Goal: Task Accomplishment & Management: Complete application form

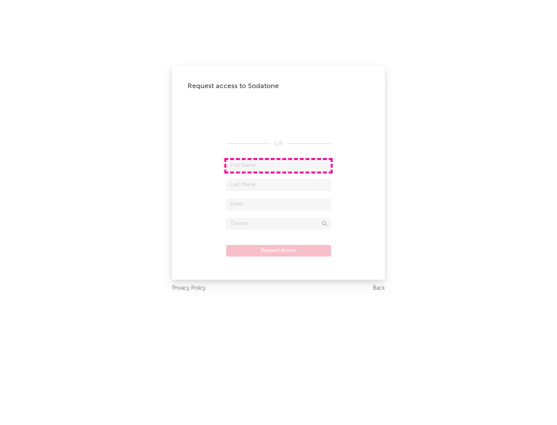
click at [278, 165] on input "text" at bounding box center [278, 166] width 104 height 12
type input "[PERSON_NAME]"
click at [278, 185] on input "text" at bounding box center [278, 185] width 104 height 12
type input "[PERSON_NAME]"
click at [278, 204] on input "text" at bounding box center [278, 205] width 104 height 12
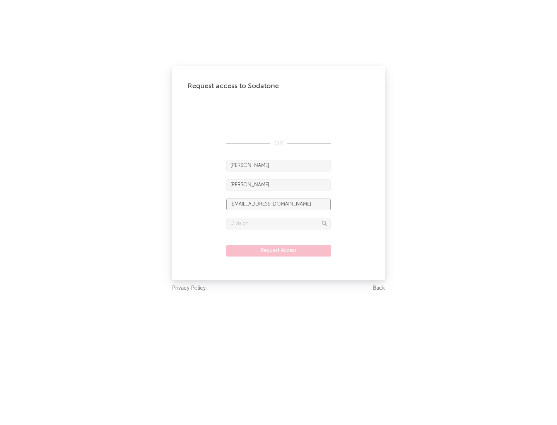
type input "[EMAIL_ADDRESS][DOMAIN_NAME]"
click at [278, 223] on input "text" at bounding box center [278, 224] width 104 height 12
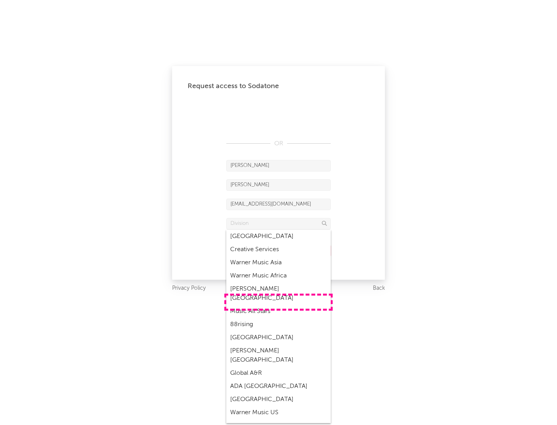
click at [278, 305] on div "Music All Stars" at bounding box center [278, 311] width 104 height 13
type input "Music All Stars"
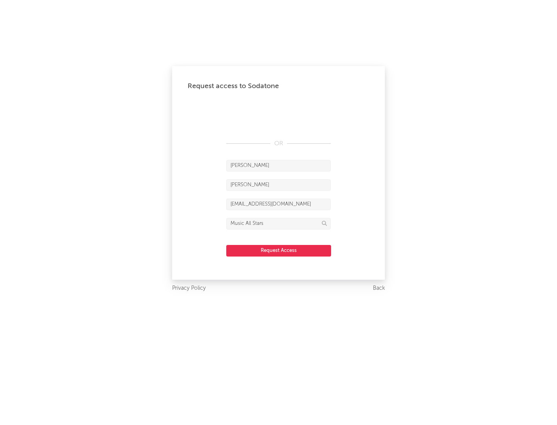
click at [278, 250] on button "Request Access" at bounding box center [278, 251] width 105 height 12
